Goal: Information Seeking & Learning: Learn about a topic

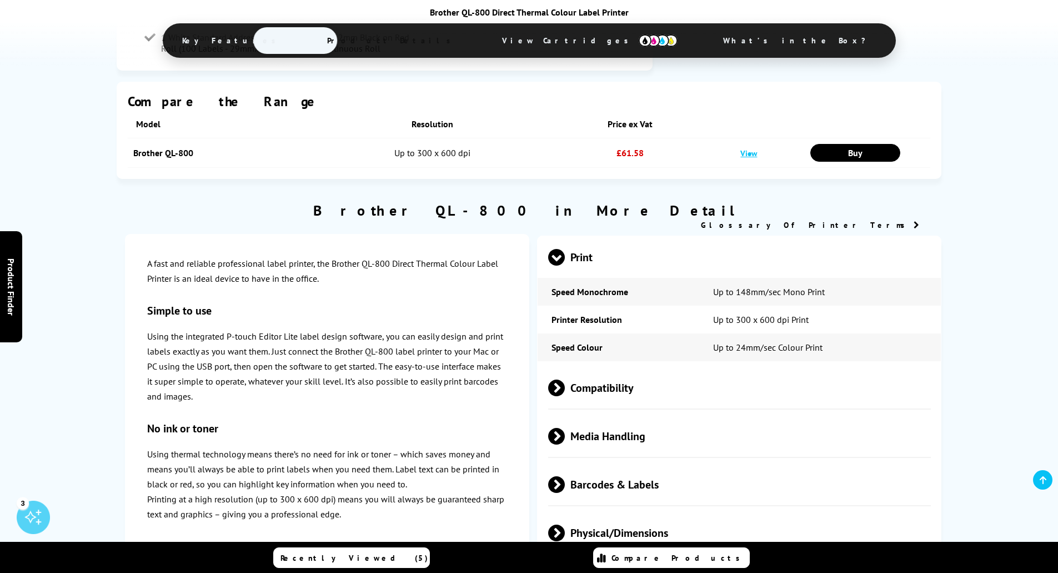
scroll to position [1000, 0]
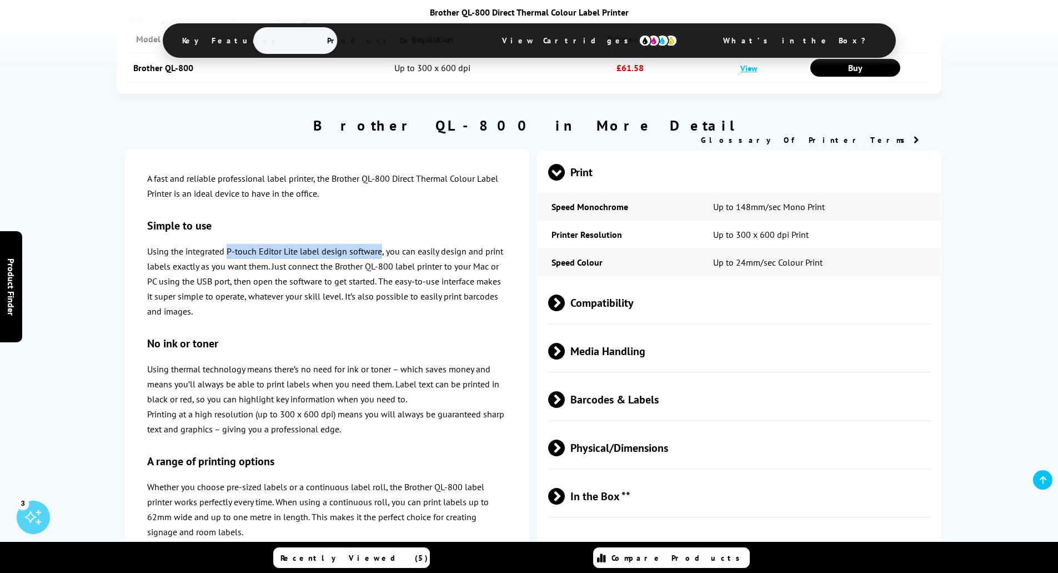
drag, startPoint x: 229, startPoint y: 251, endPoint x: 382, endPoint y: 251, distance: 153.3
click at [382, 251] on p "Using the integrated P-touch Editor Lite label design software, you can easily …" at bounding box center [327, 282] width 360 height 76
copy p "P-touch Editor Lite label design software"
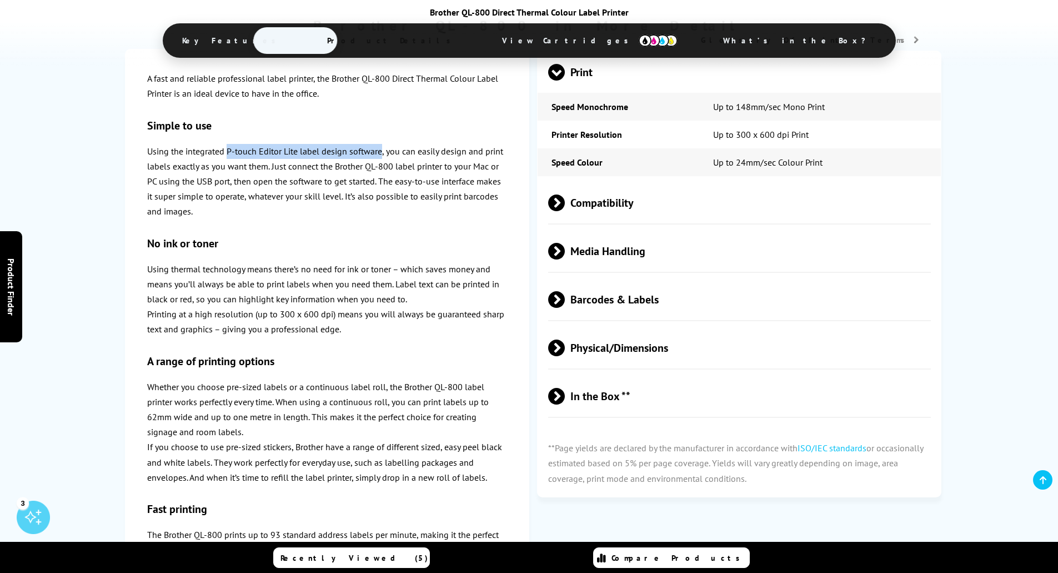
scroll to position [1167, 0]
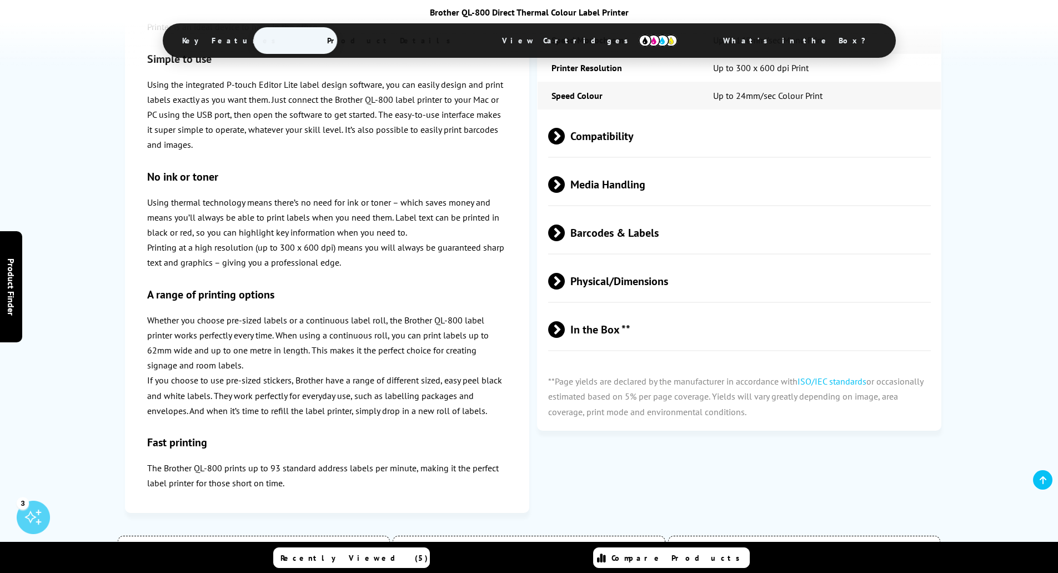
click at [325, 102] on p "Using the integrated P-touch Editor Lite label design software, you can easily …" at bounding box center [327, 115] width 360 height 76
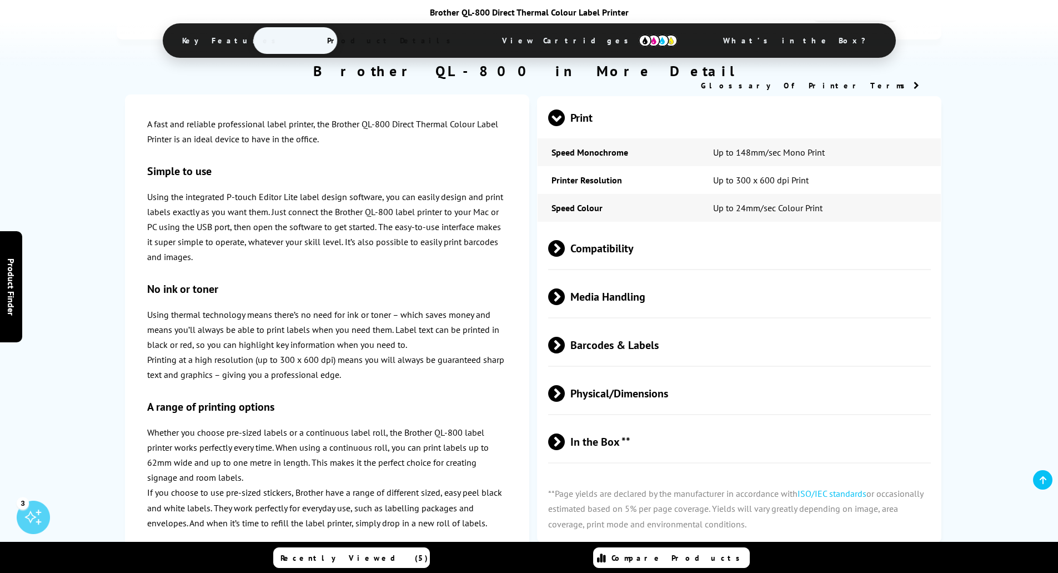
scroll to position [1055, 0]
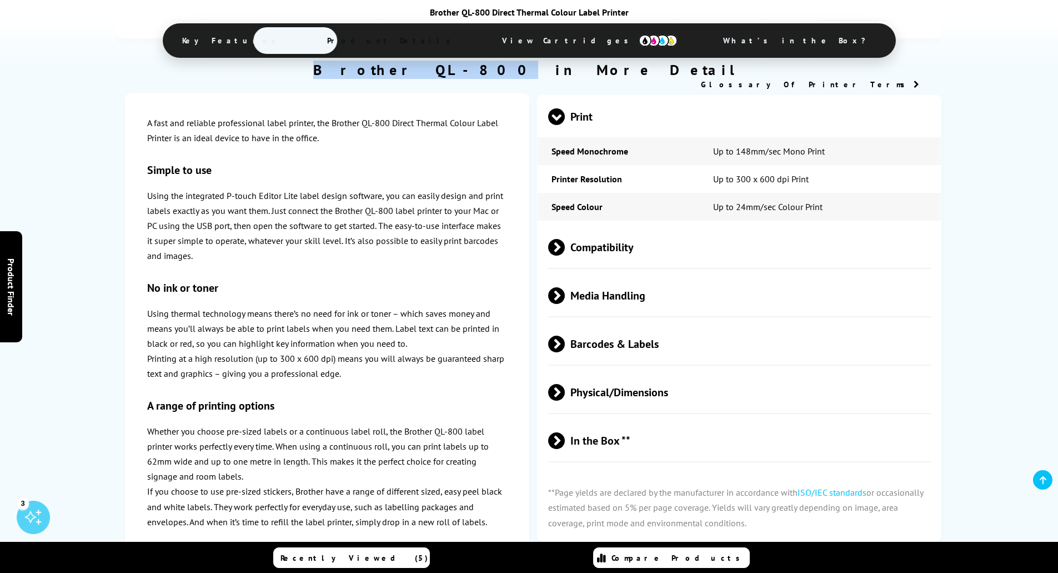
drag, startPoint x: 436, startPoint y: 71, endPoint x: 529, endPoint y: 72, distance: 93.3
click at [529, 72] on h2 "Brother QL-800 in More Detail" at bounding box center [529, 70] width 825 height 18
copy h2 "Brother QL-800"
click at [438, 200] on p "Using the integrated P-touch Editor Lite label design software, you can easily …" at bounding box center [327, 226] width 360 height 76
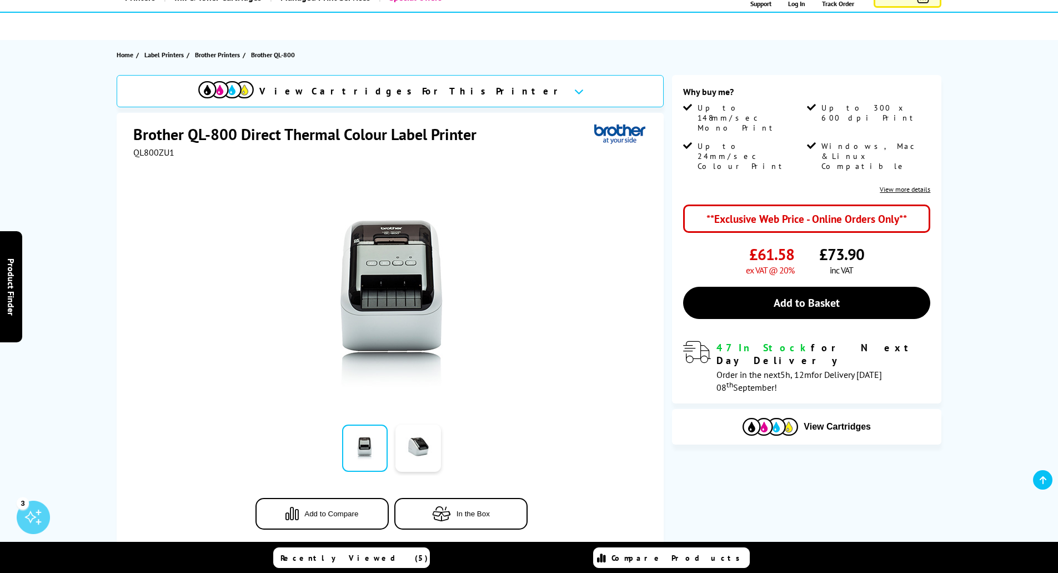
scroll to position [0, 0]
